Goal: Information Seeking & Learning: Learn about a topic

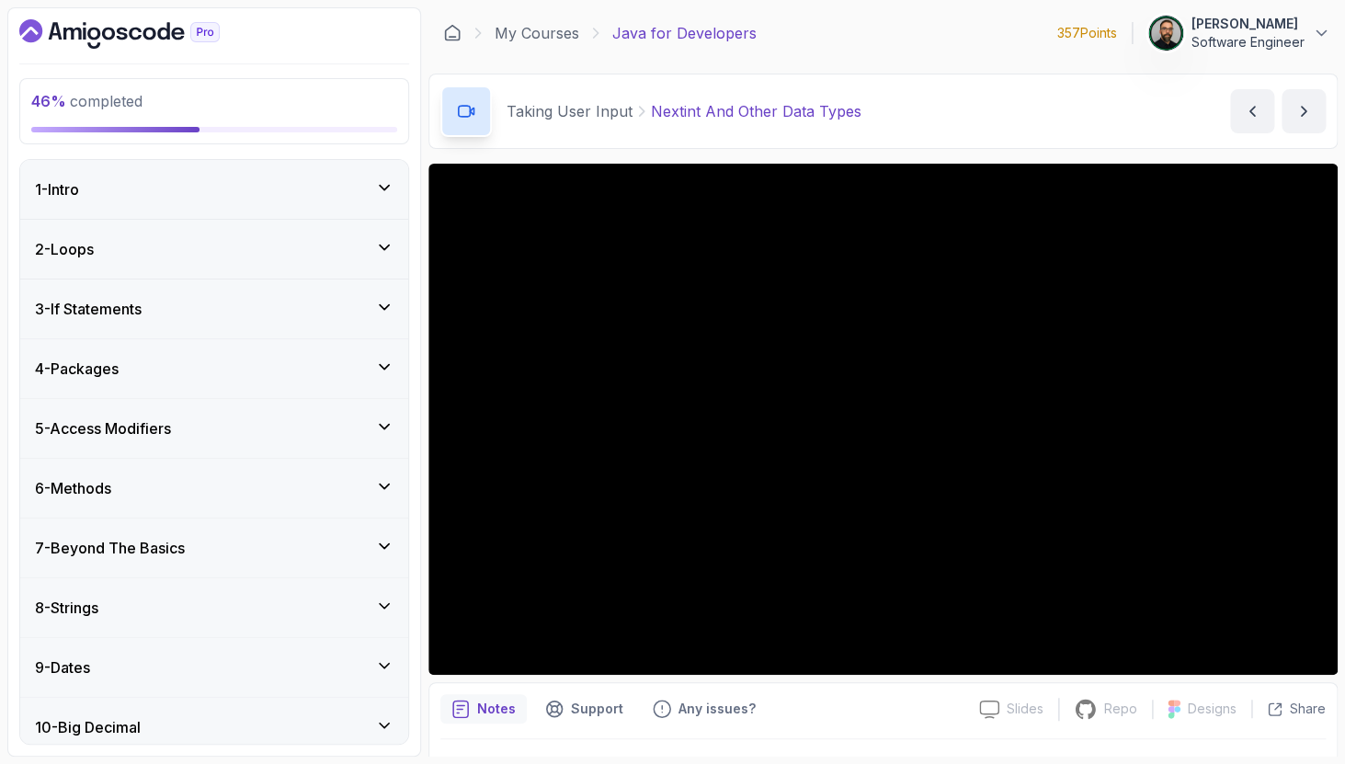
scroll to position [551, 0]
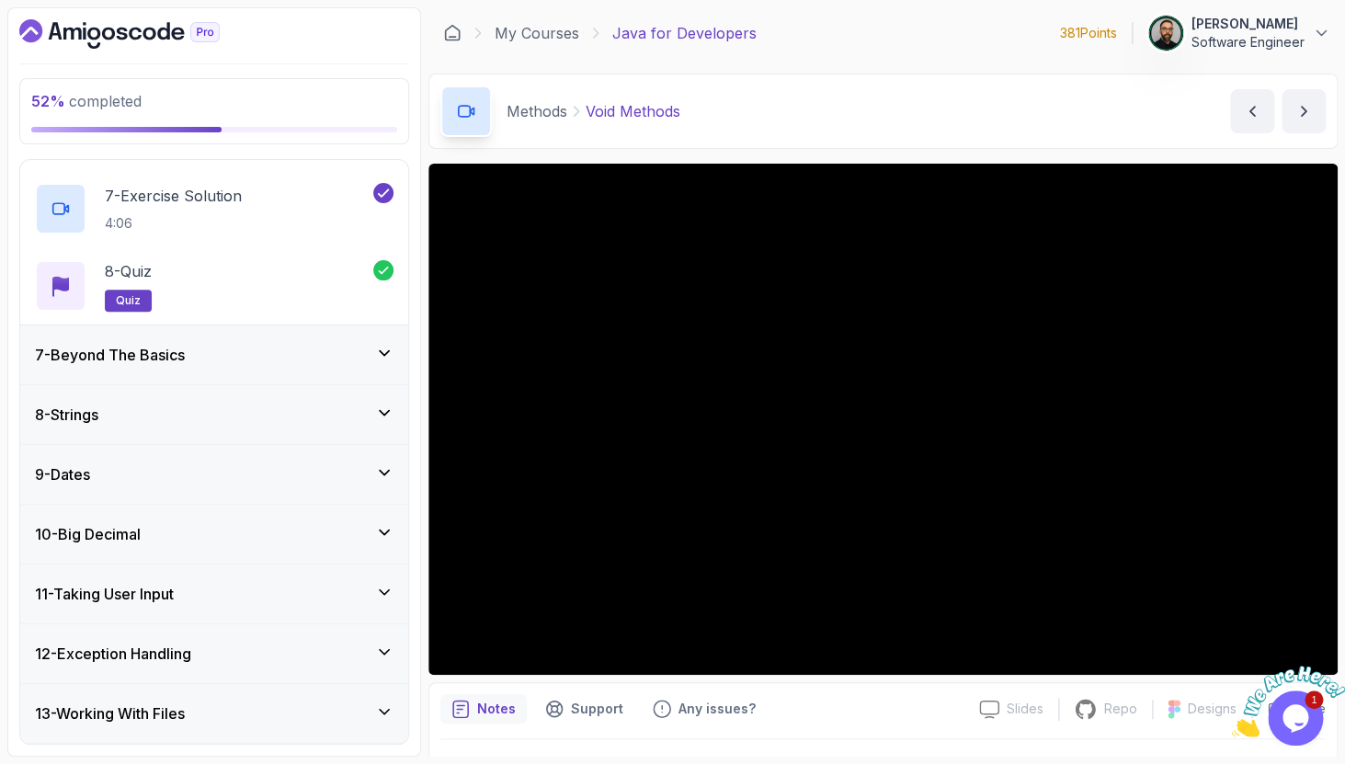
scroll to position [945, 0]
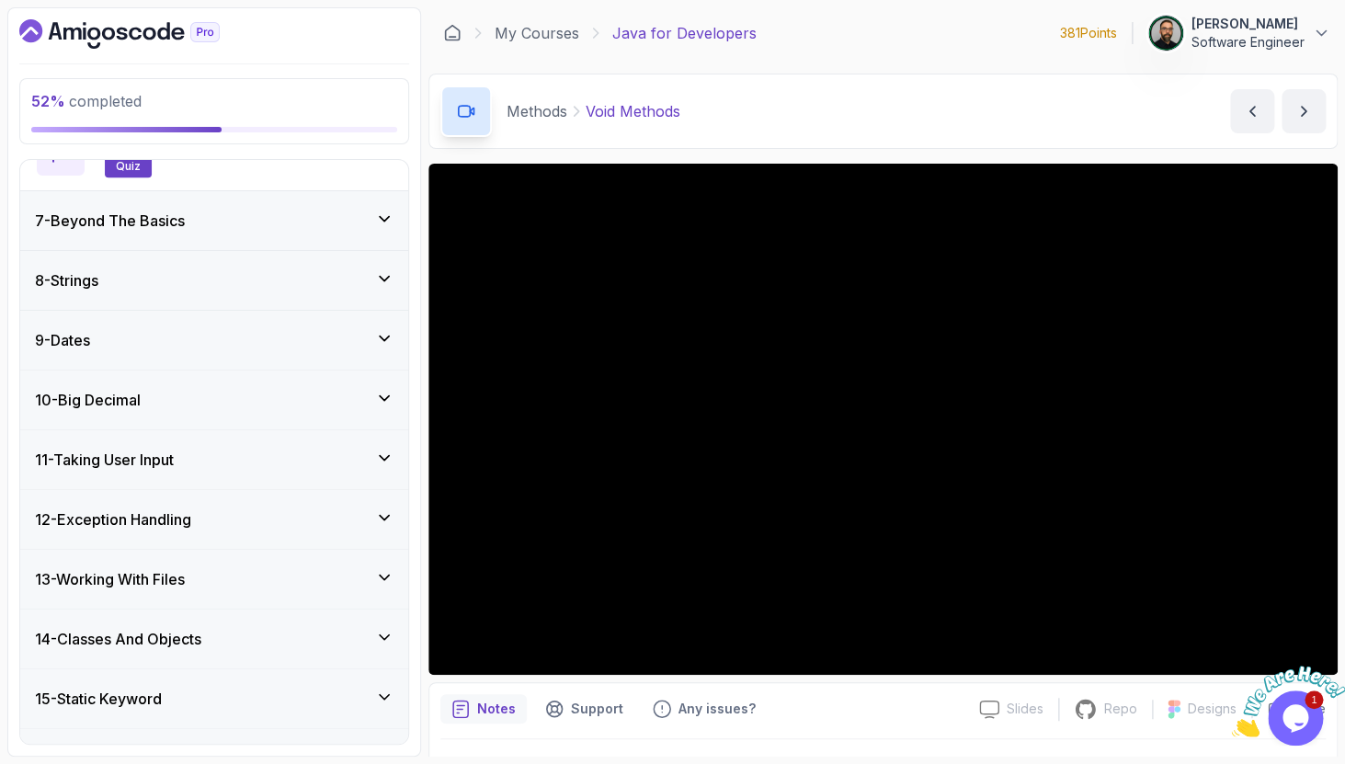
click at [302, 460] on div "11 - Taking User Input" at bounding box center [214, 460] width 359 height 22
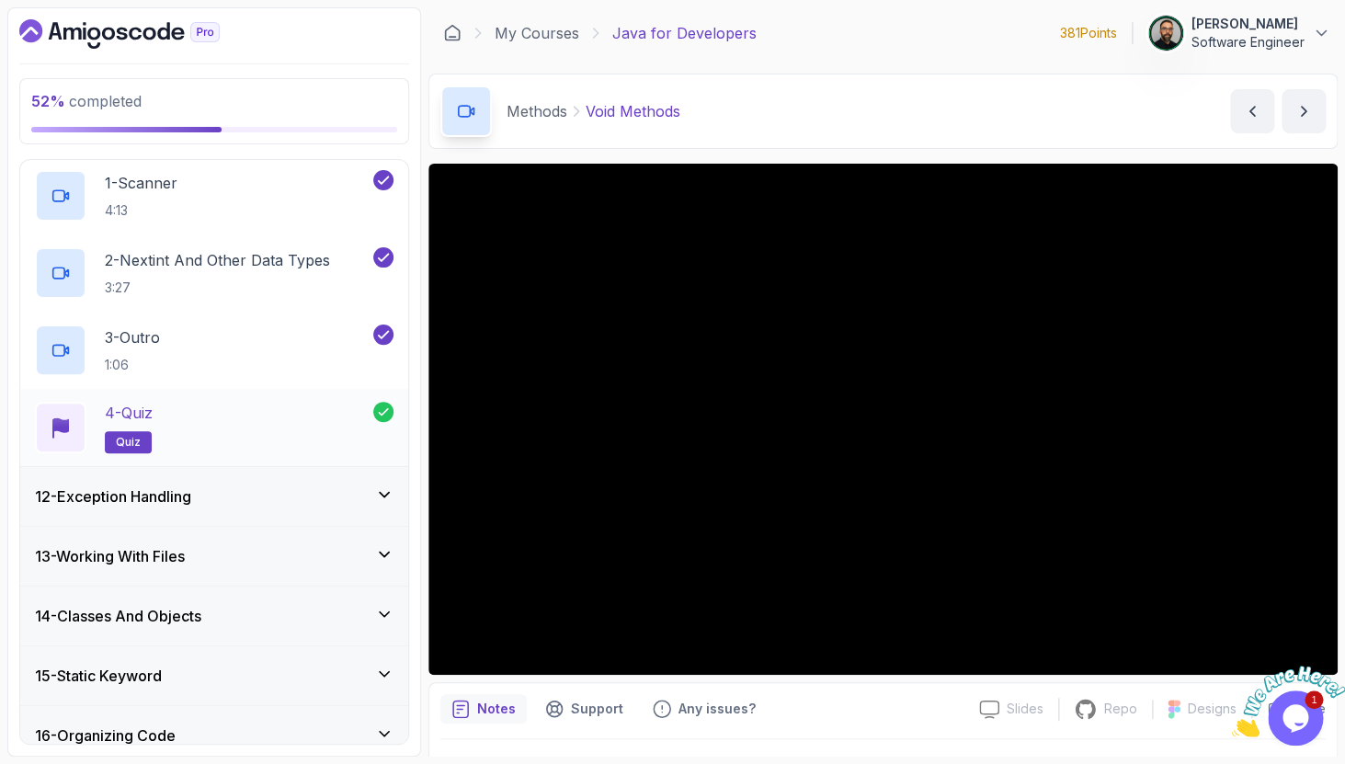
scroll to position [694, 0]
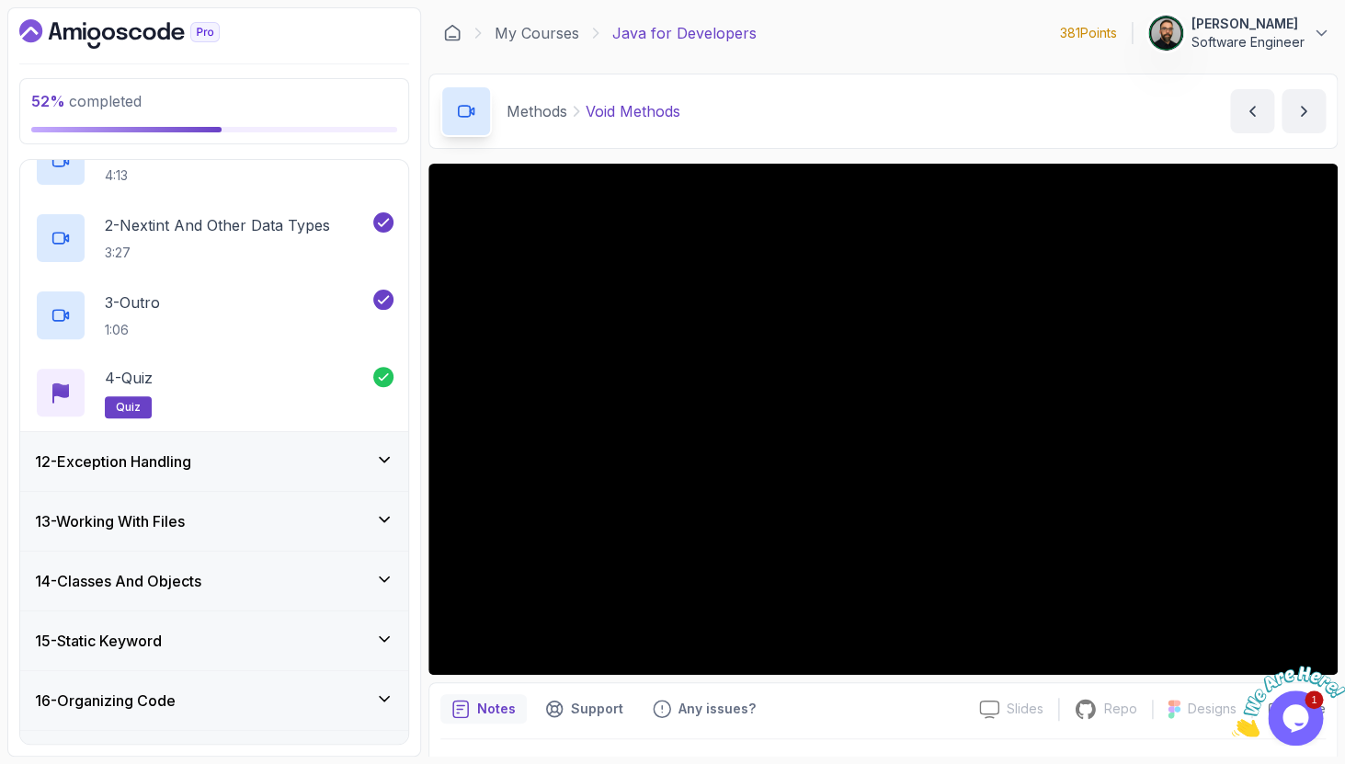
click at [337, 462] on div "12 - Exception Handling" at bounding box center [214, 462] width 359 height 22
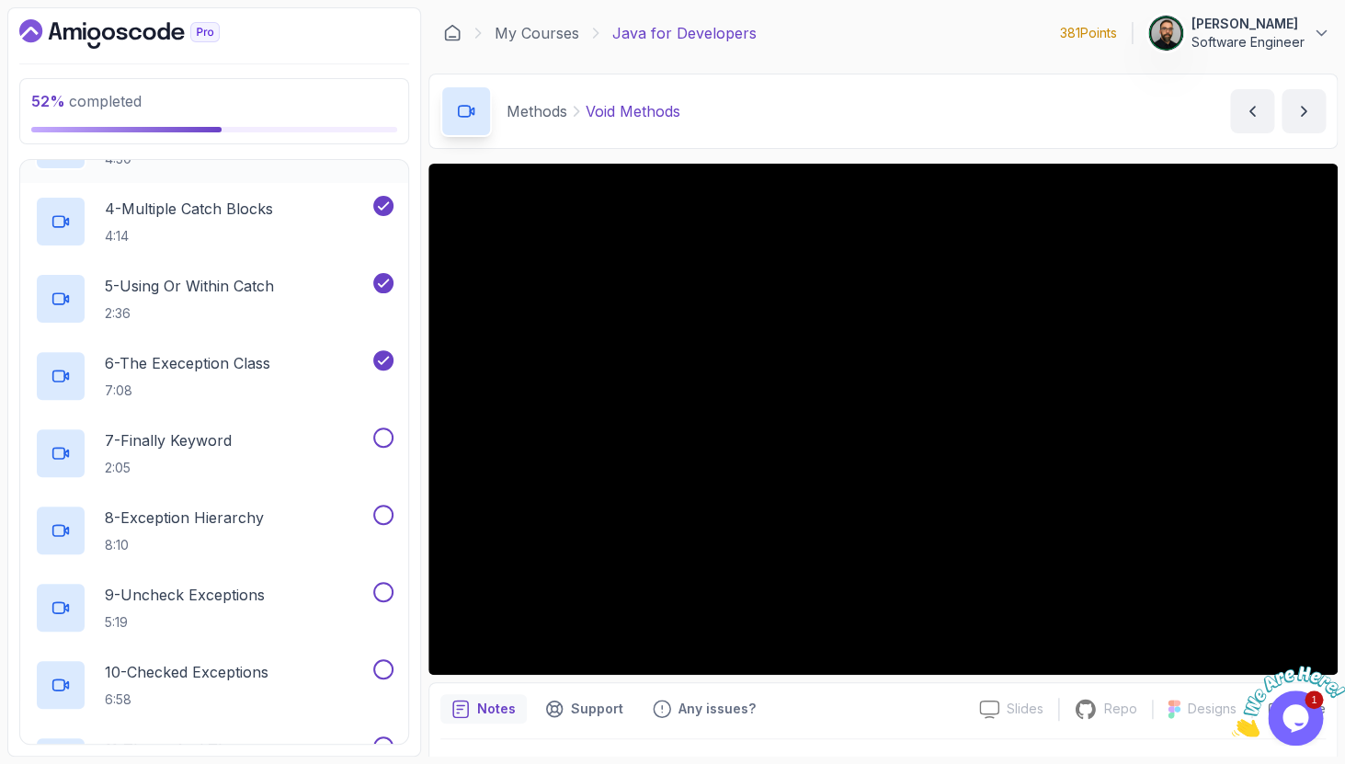
scroll to position [930, 0]
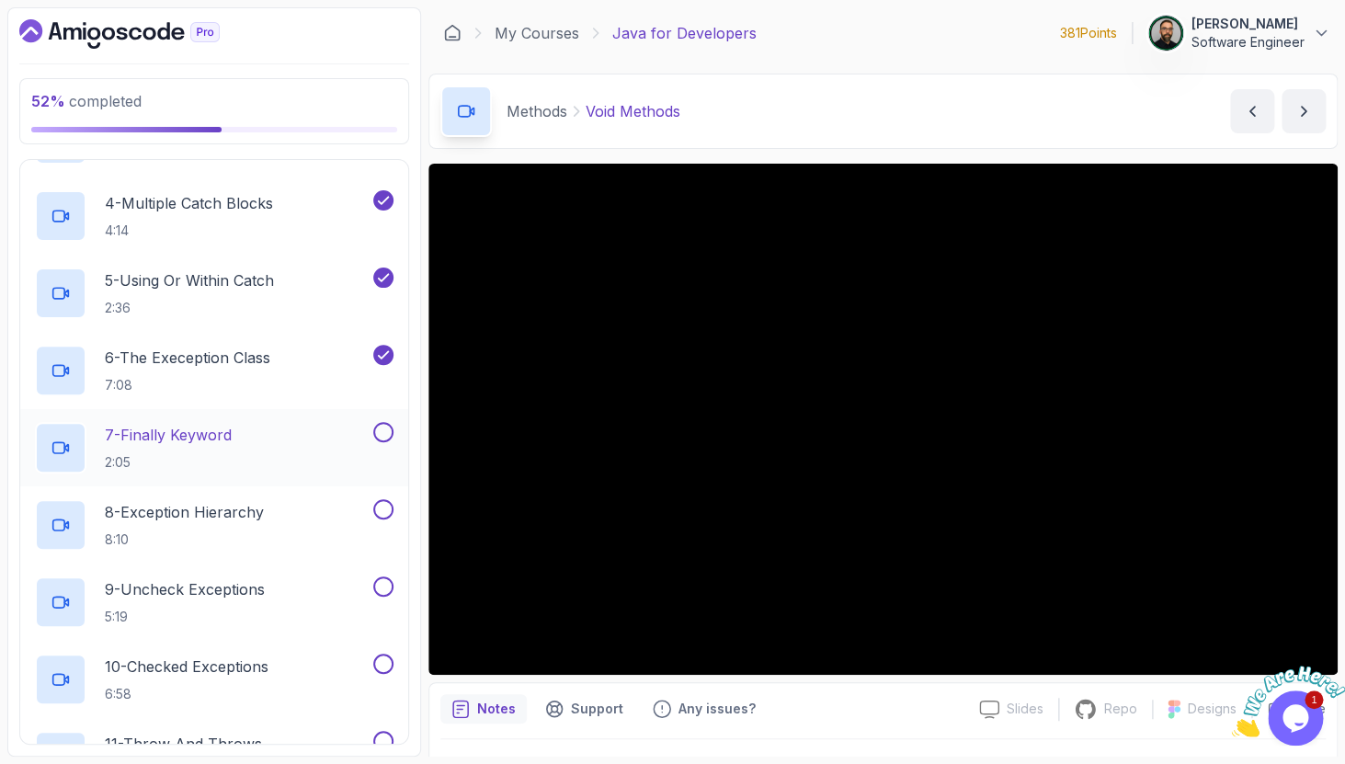
click at [270, 437] on div "7 - Finally Keyword 2:05" at bounding box center [202, 447] width 335 height 51
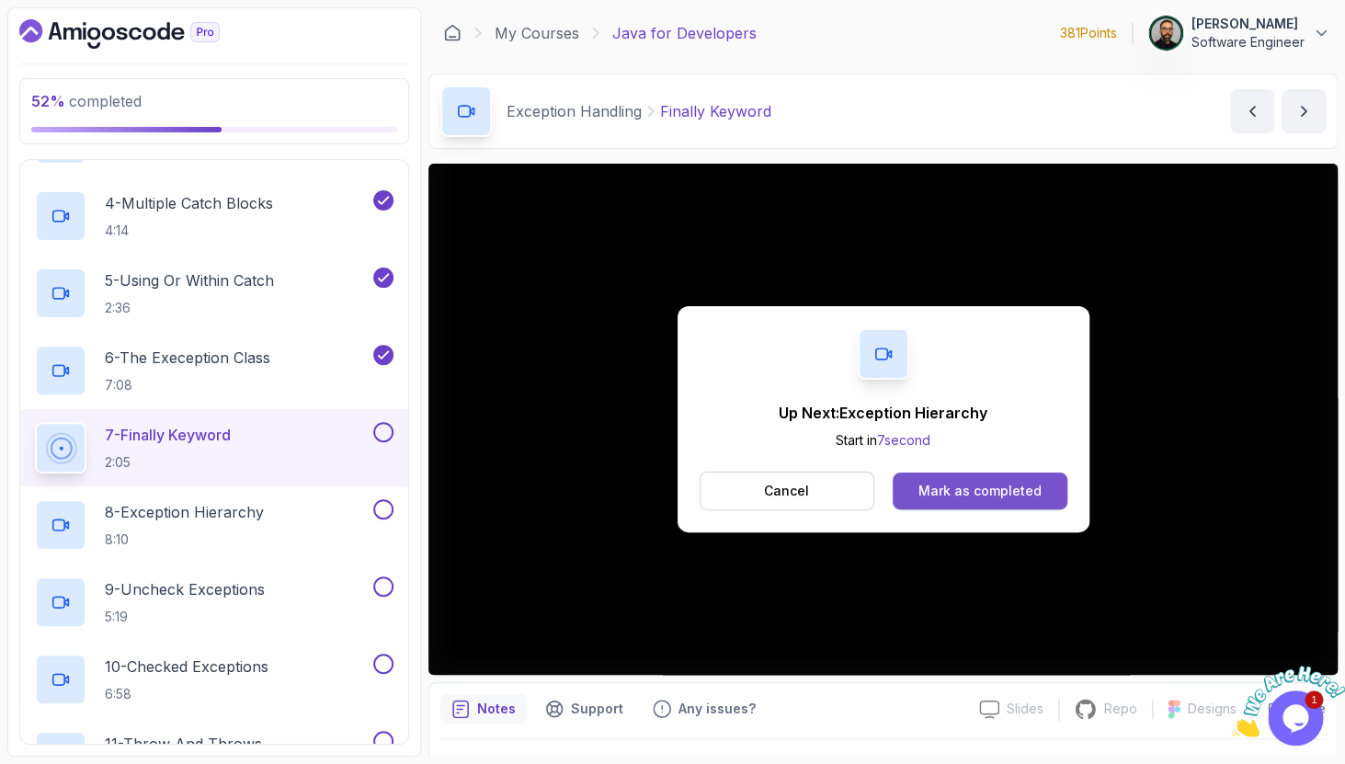
click at [999, 499] on div "Mark as completed" at bounding box center [979, 491] width 123 height 18
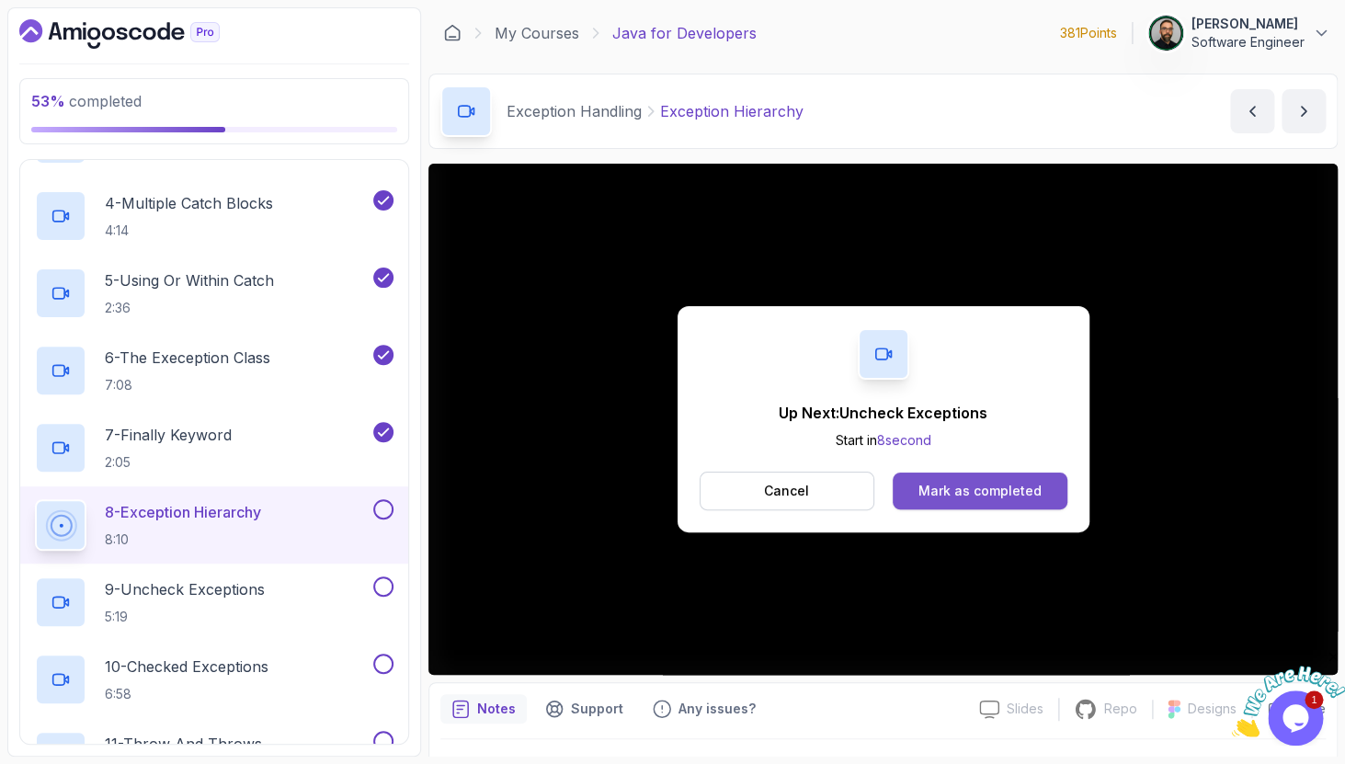
click at [987, 490] on div "Mark as completed" at bounding box center [979, 491] width 123 height 18
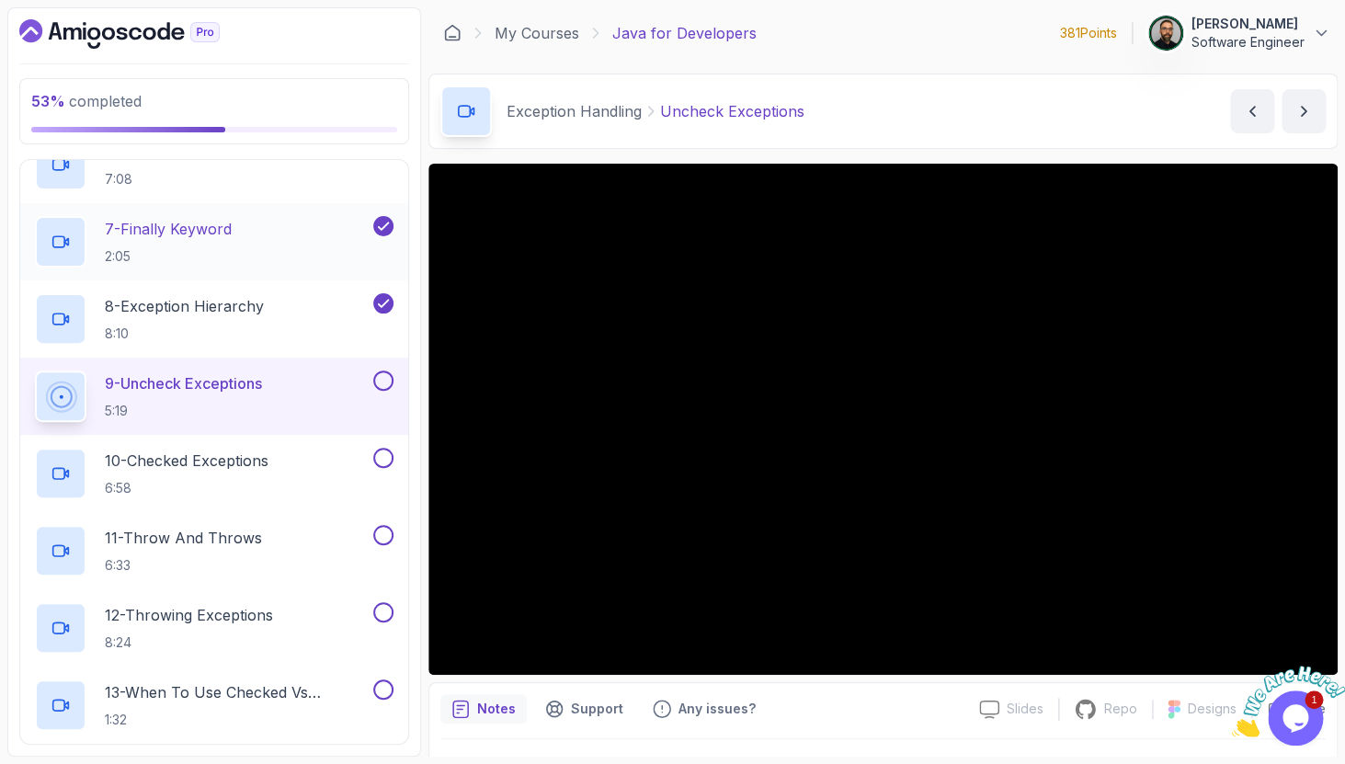
scroll to position [1065, 0]
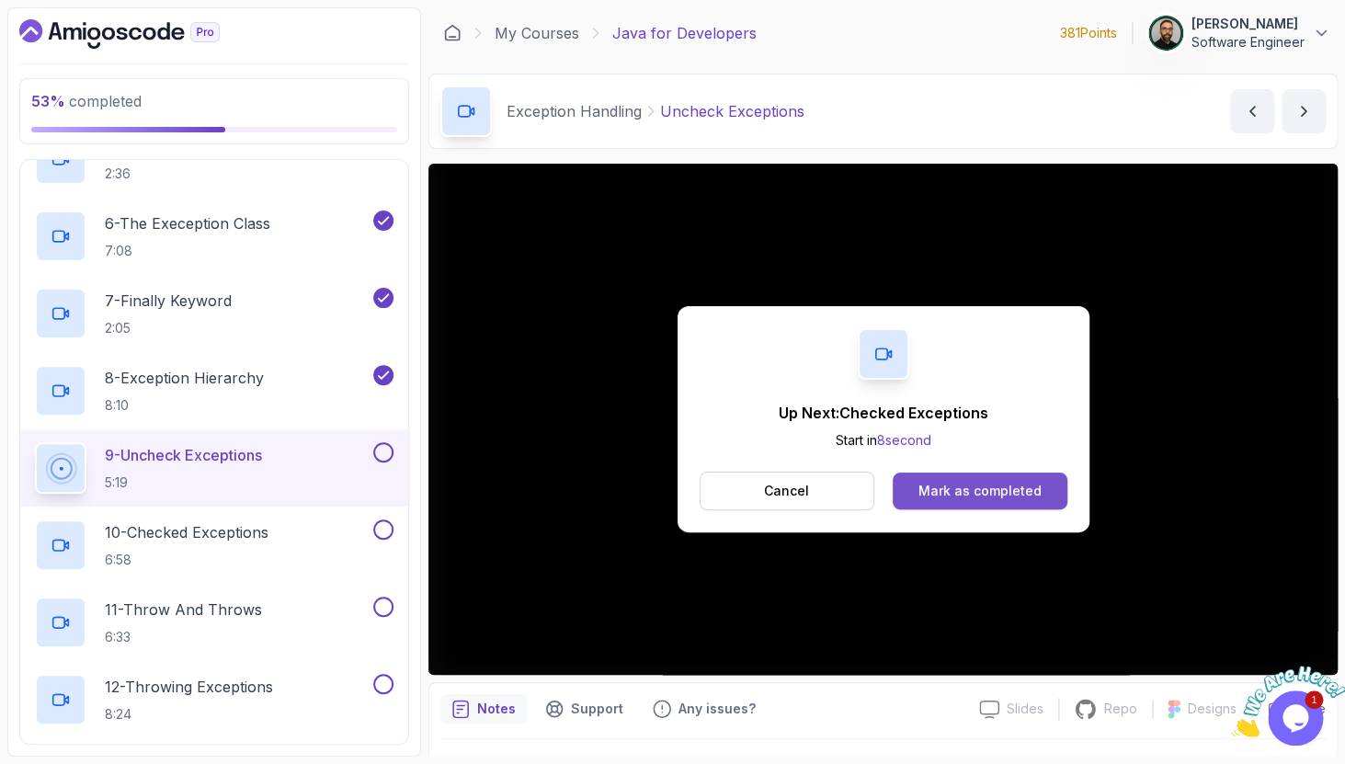
click at [953, 483] on div "Mark as completed" at bounding box center [979, 491] width 123 height 18
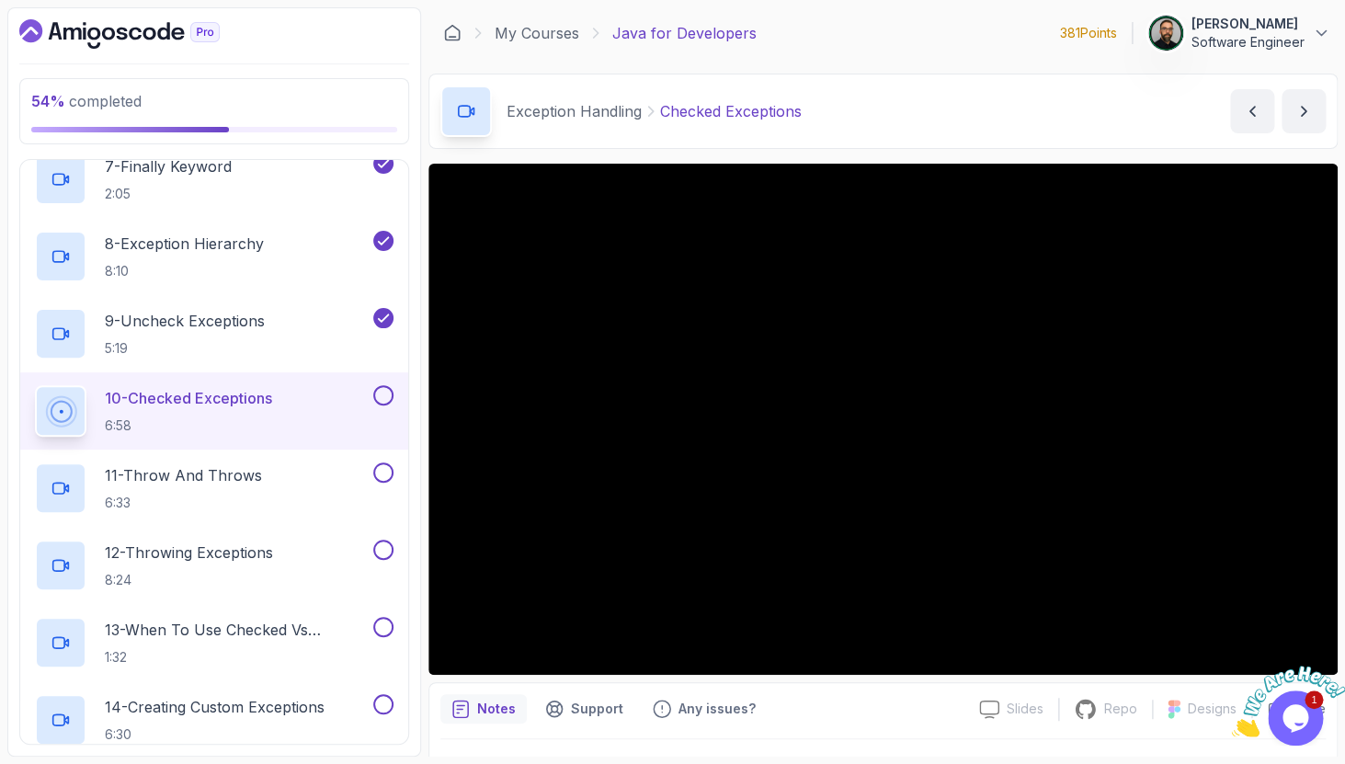
scroll to position [1224, 0]
